Goal: Navigation & Orientation: Go to known website

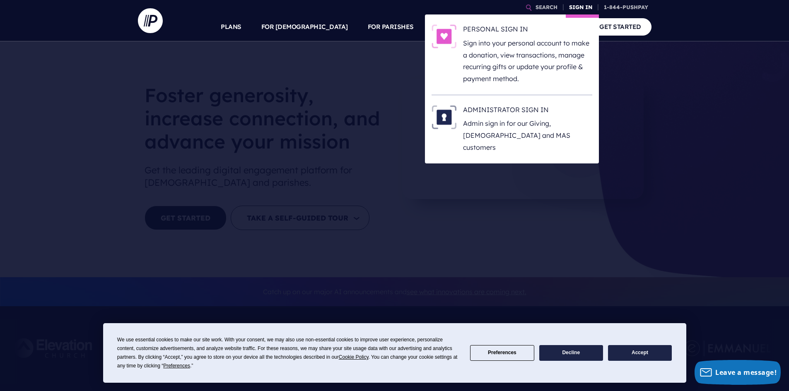
click at [583, 7] on link "SIGN IN" at bounding box center [581, 7] width 30 height 14
click at [500, 111] on h6 "ADMINISTRATOR SIGN IN" at bounding box center [527, 111] width 129 height 12
